Goal: Transaction & Acquisition: Subscribe to service/newsletter

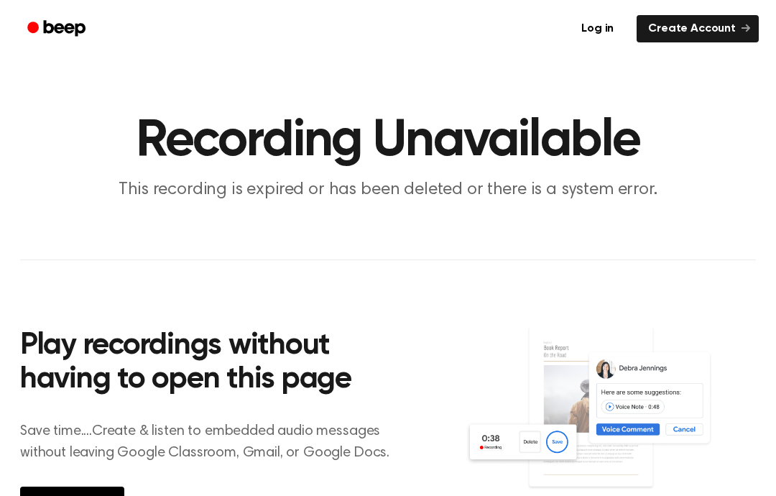
click at [774, 255] on main "Recording Unavailable This recording is expired or has been deleted or there is…" at bounding box center [388, 291] width 776 height 583
click at [602, 24] on link "Log in" at bounding box center [597, 28] width 61 height 33
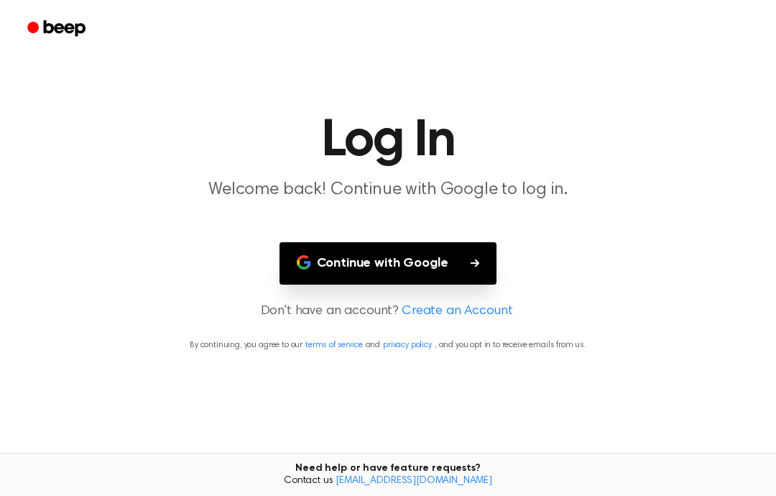
click at [438, 242] on button "Continue with Google" at bounding box center [388, 263] width 218 height 42
click at [369, 251] on button "Continue with Google" at bounding box center [388, 263] width 218 height 42
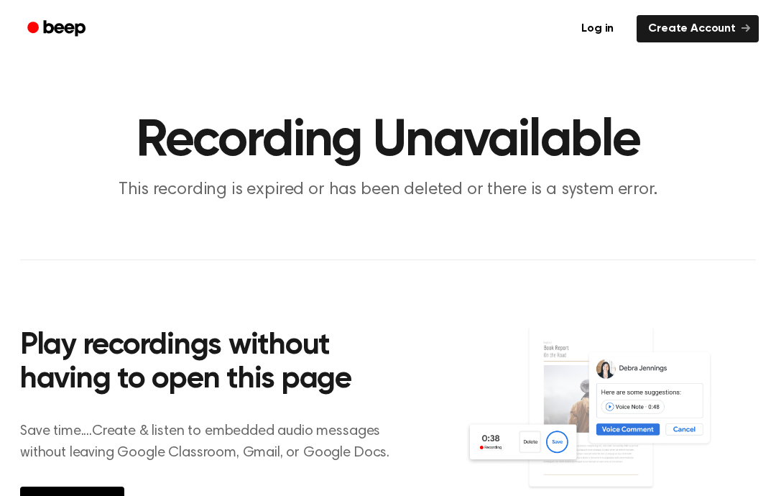
click at [723, 16] on link "Create Account" at bounding box center [697, 28] width 122 height 27
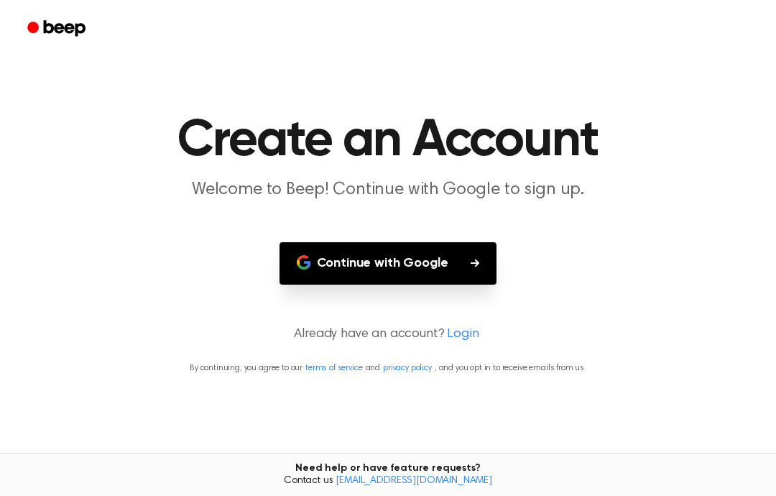
click at [426, 337] on p "Already have an account? Login" at bounding box center [387, 334] width 741 height 19
click at [424, 269] on button "Continue with Google" at bounding box center [388, 263] width 218 height 42
